Goal: Transaction & Acquisition: Purchase product/service

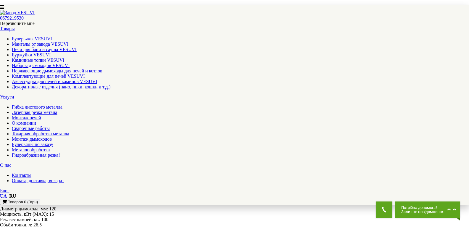
scroll to position [678, 0]
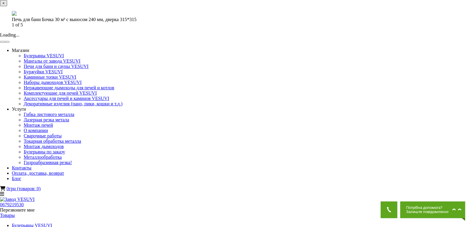
click at [7, 6] on button "×" at bounding box center [3, 3] width 7 height 6
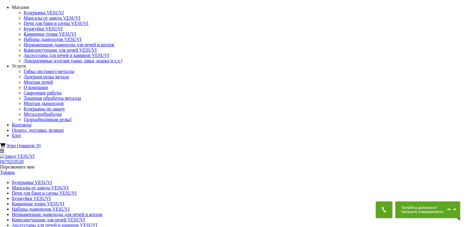
drag, startPoint x: 103, startPoint y: 109, endPoint x: 105, endPoint y: 81, distance: 28.2
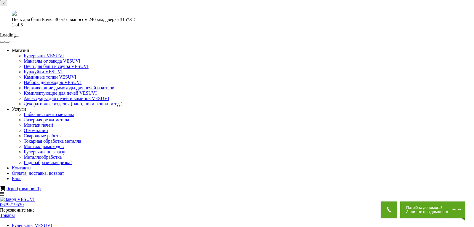
click at [7, 6] on button "×" at bounding box center [3, 3] width 7 height 6
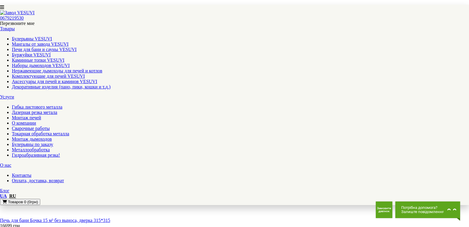
scroll to position [740, 0]
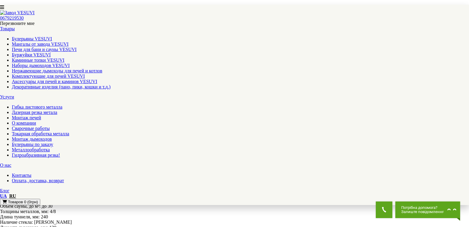
scroll to position [678, 0]
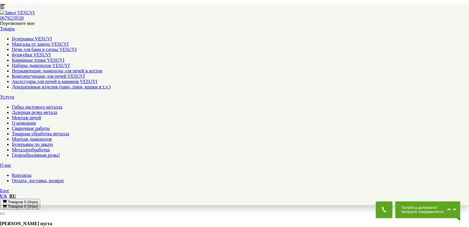
scroll to position [89, 0]
